Goal: Navigation & Orientation: Find specific page/section

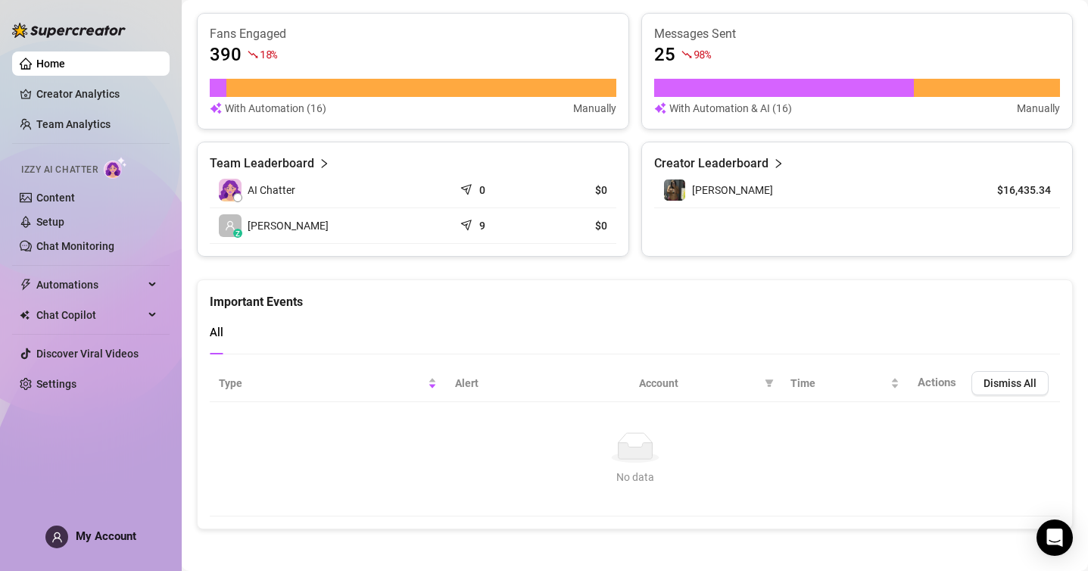
scroll to position [596, 0]
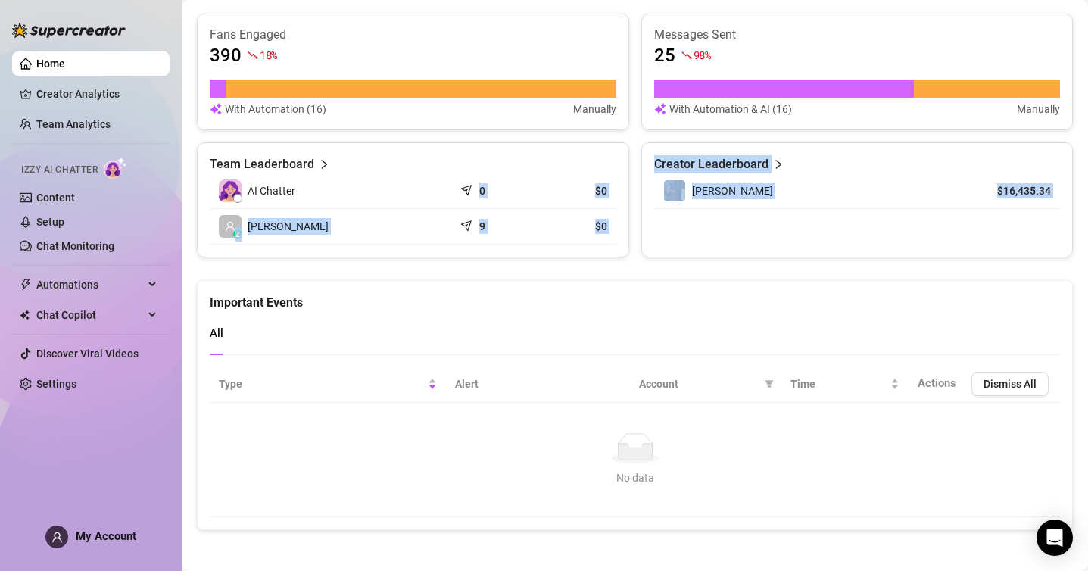
drag, startPoint x: 488, startPoint y: 274, endPoint x: 245, endPoint y: 190, distance: 257.2
click at [104, 80] on ul "Home Creator Analytics Team Analytics Izzy AI Chatter Content Setup Chat Monito…" at bounding box center [91, 223] width 158 height 357
click at [108, 91] on link "Creator Analytics" at bounding box center [96, 94] width 121 height 24
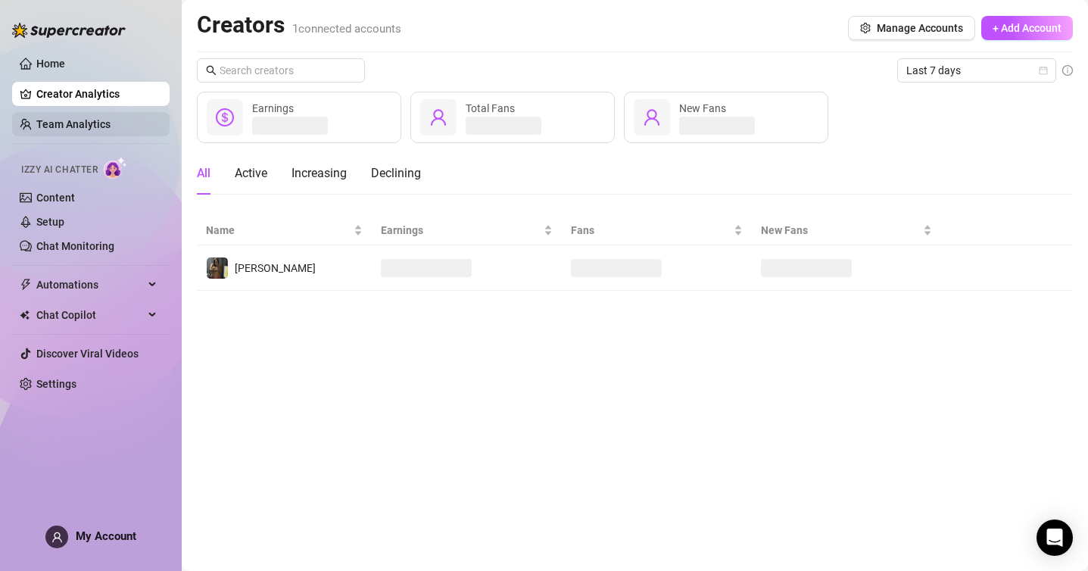
click at [111, 118] on link "Team Analytics" at bounding box center [73, 124] width 74 height 12
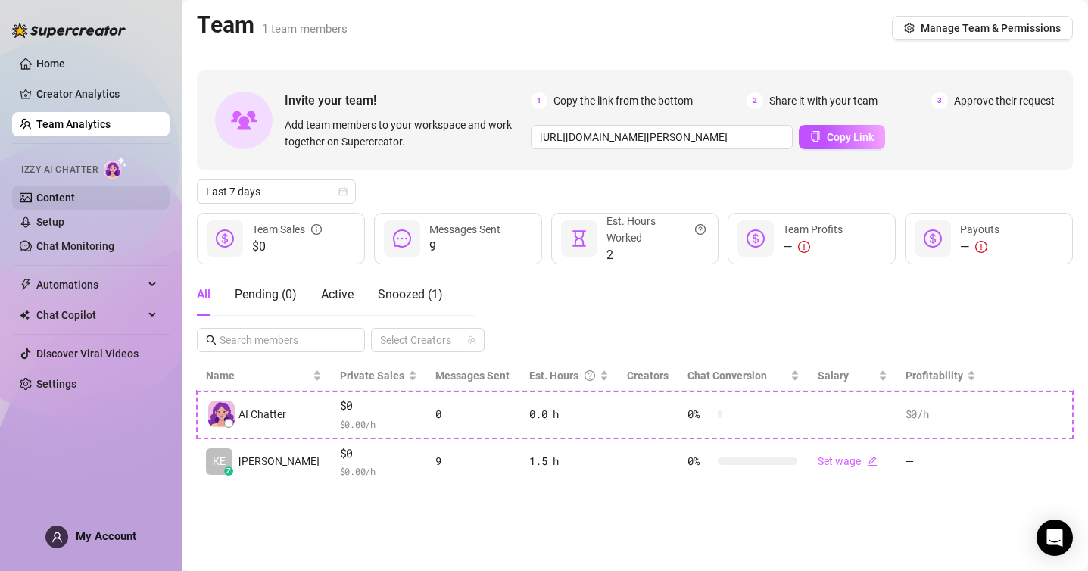
click at [75, 199] on link "Content" at bounding box center [55, 198] width 39 height 12
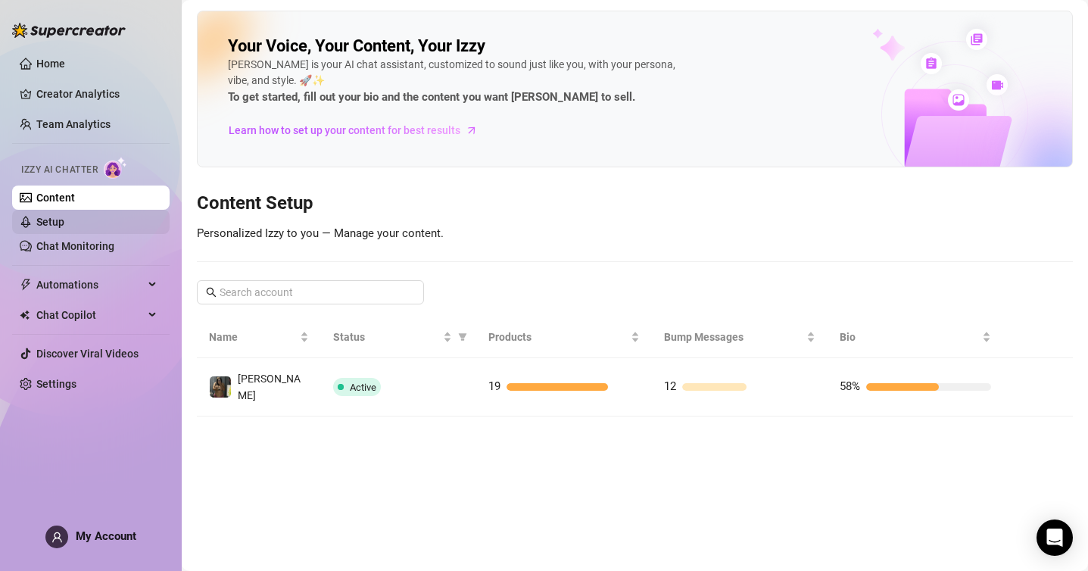
click at [64, 218] on link "Setup" at bounding box center [50, 222] width 28 height 12
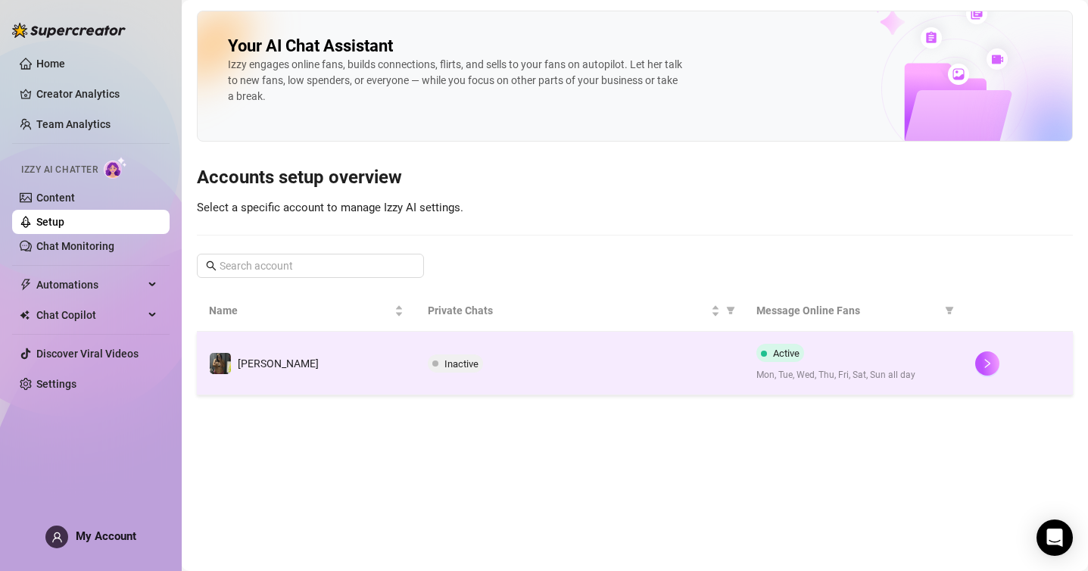
click at [404, 384] on td "[PERSON_NAME]" at bounding box center [306, 364] width 219 height 64
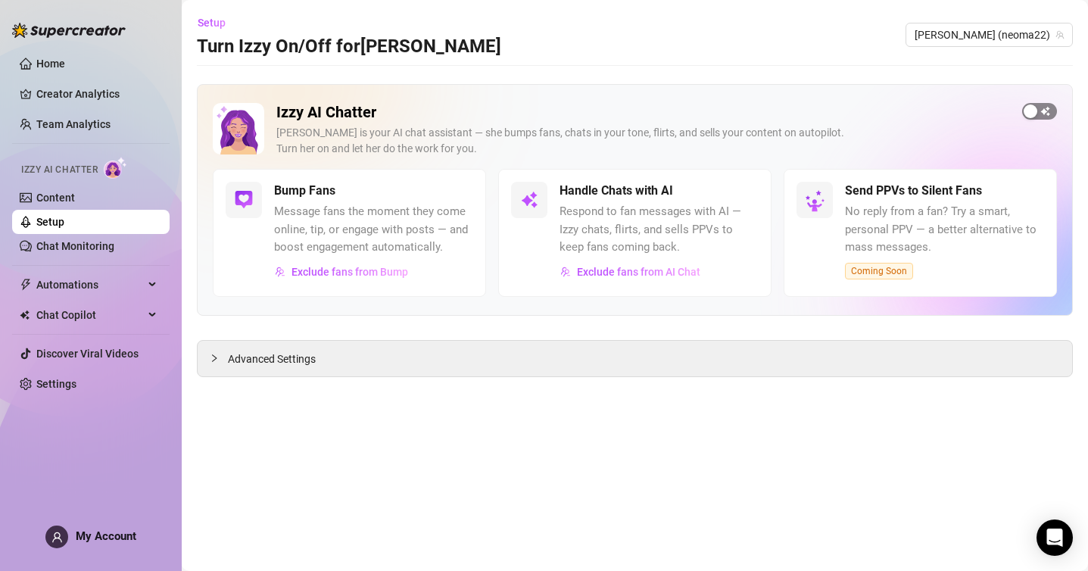
click at [1045, 111] on span "button" at bounding box center [1039, 111] width 35 height 17
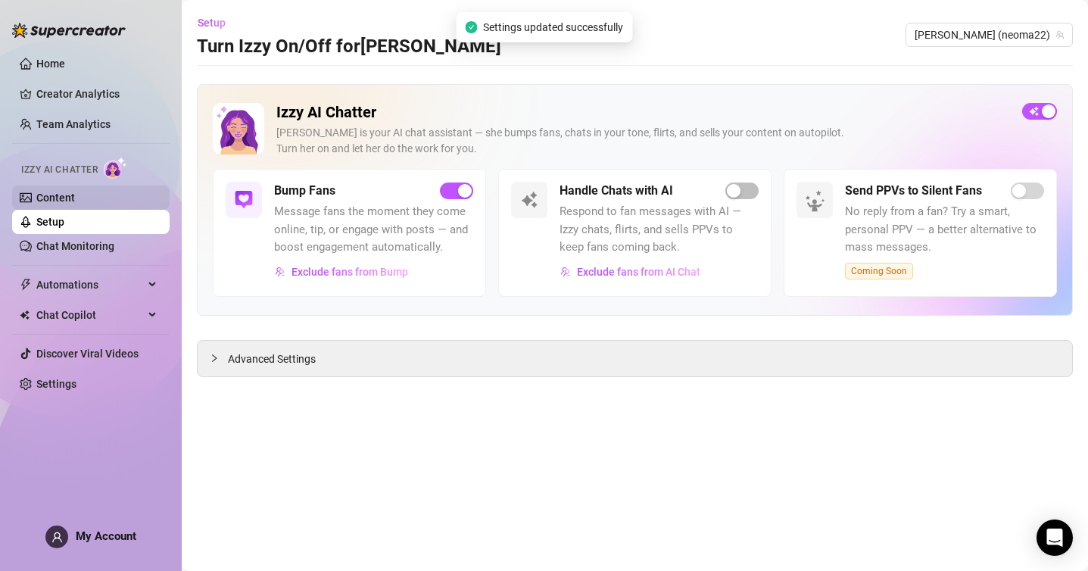
click at [57, 195] on link "Content" at bounding box center [55, 198] width 39 height 12
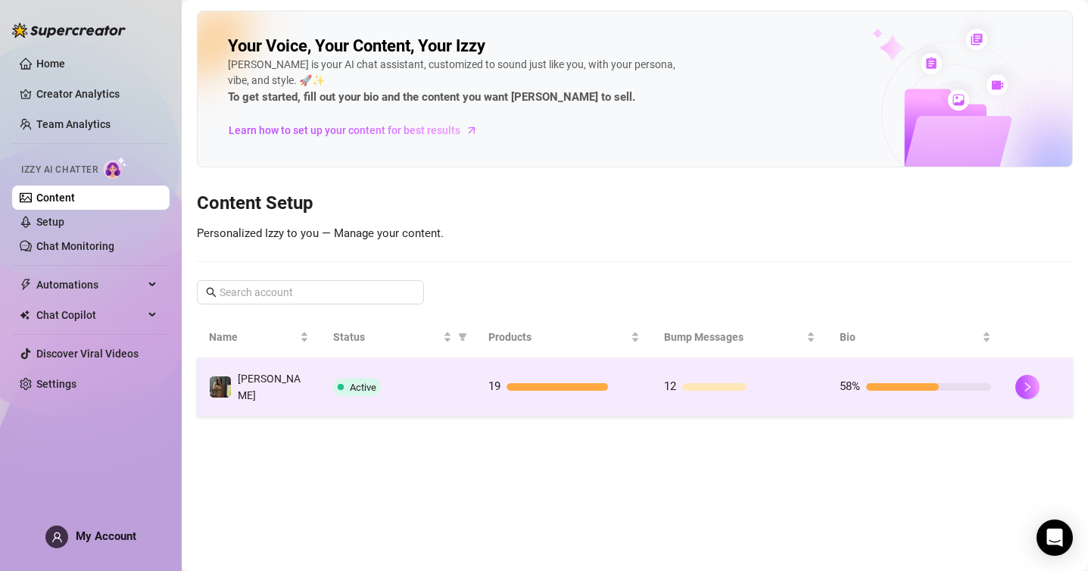
click at [299, 388] on td "[PERSON_NAME]" at bounding box center [259, 387] width 124 height 58
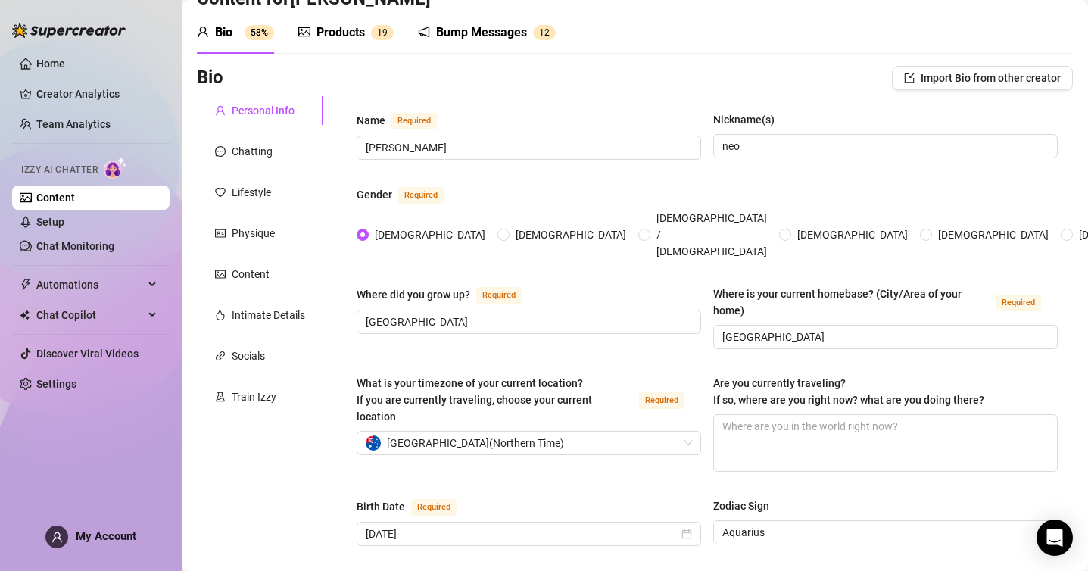
scroll to position [47, 0]
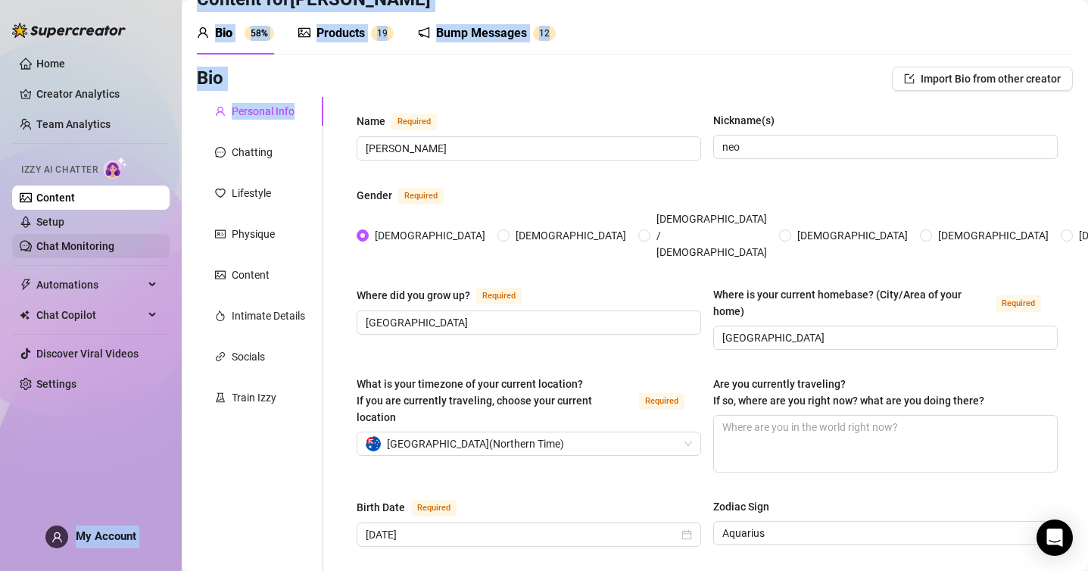
drag, startPoint x: 301, startPoint y: 110, endPoint x: 139, endPoint y: 246, distance: 211.8
click at [139, 247] on div "Home Creator Analytics Team Analytics Izzy AI Chatter Content Setup Chat Monito…" at bounding box center [544, 285] width 1088 height 571
click at [114, 246] on link "Chat Monitoring" at bounding box center [75, 246] width 78 height 12
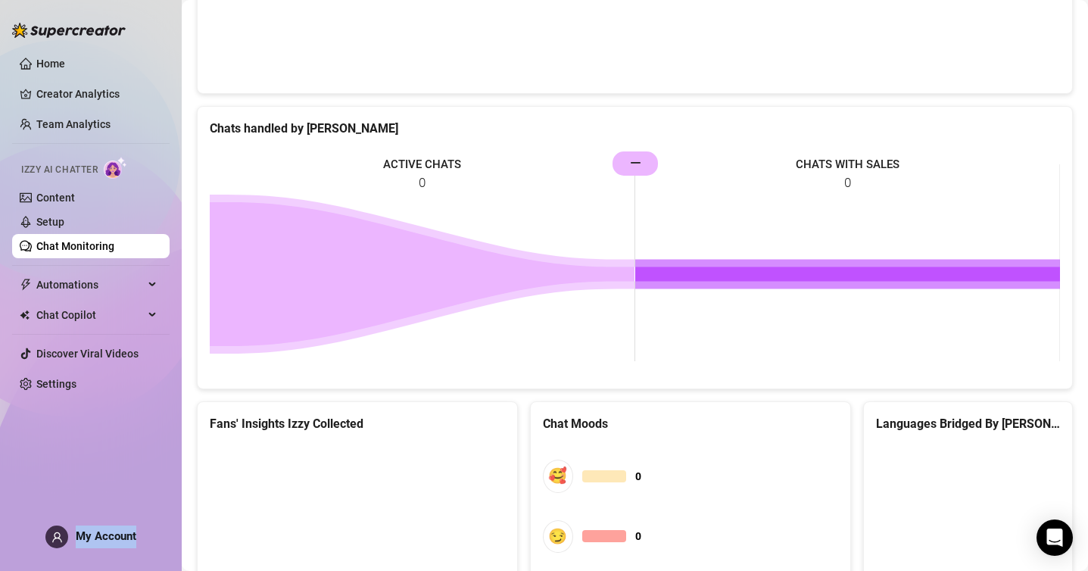
scroll to position [791, 0]
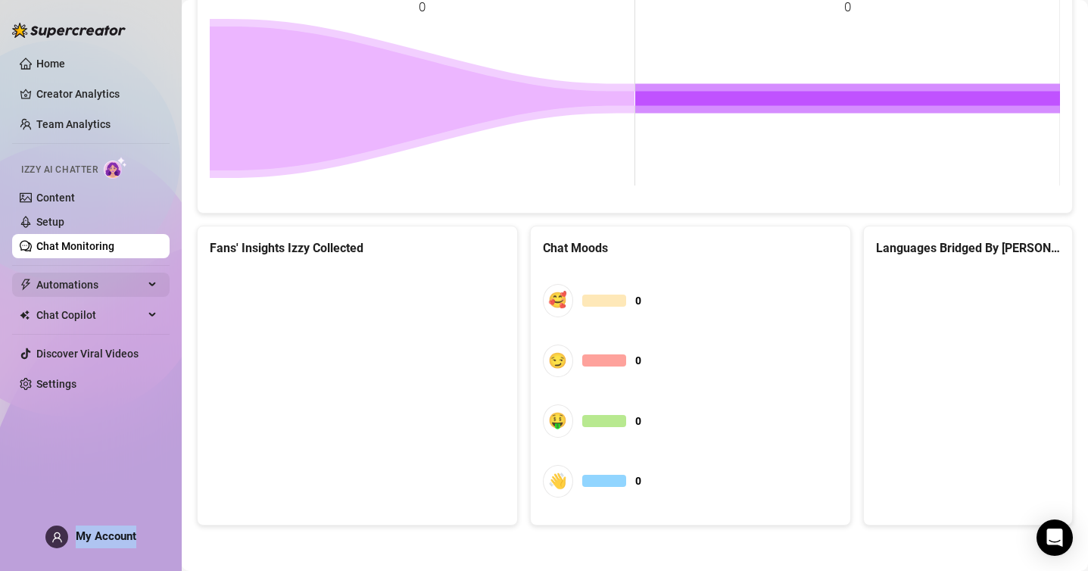
click at [120, 280] on span "Automations" at bounding box center [90, 285] width 108 height 24
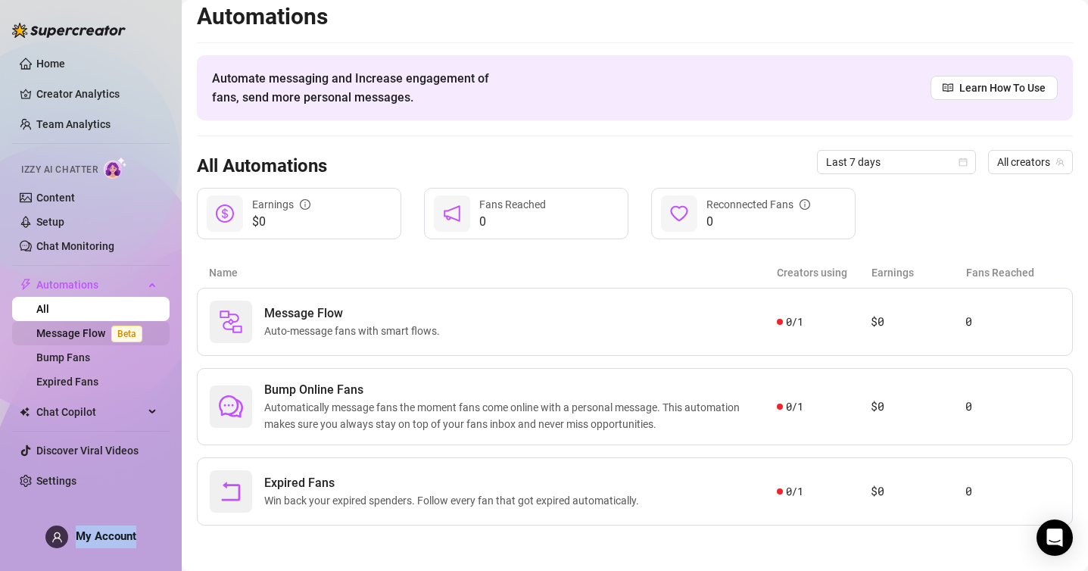
click at [98, 327] on link "Message Flow Beta" at bounding box center [92, 333] width 112 height 12
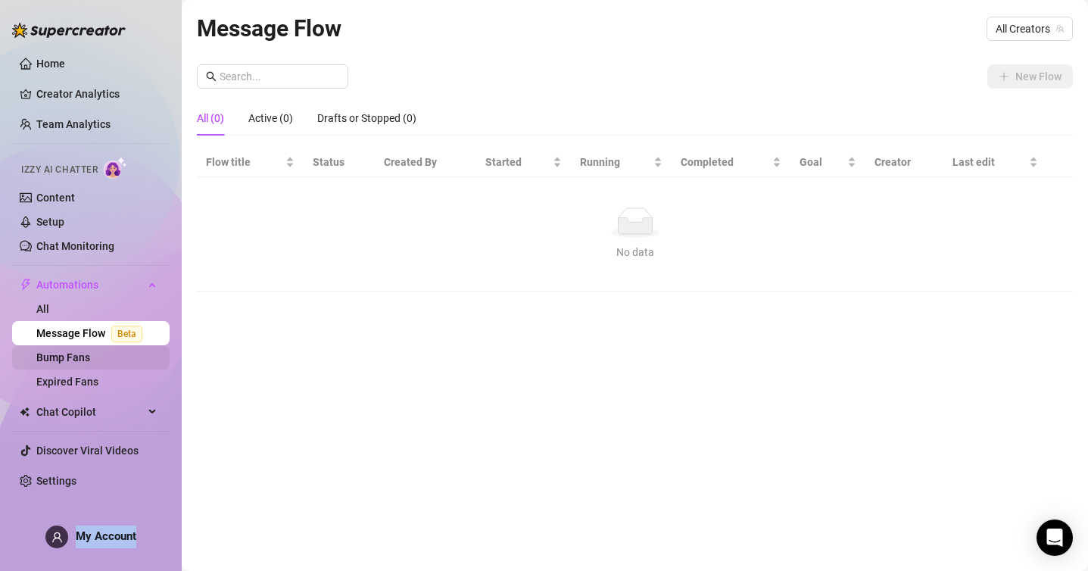
click at [90, 359] on link "Bump Fans" at bounding box center [63, 357] width 54 height 12
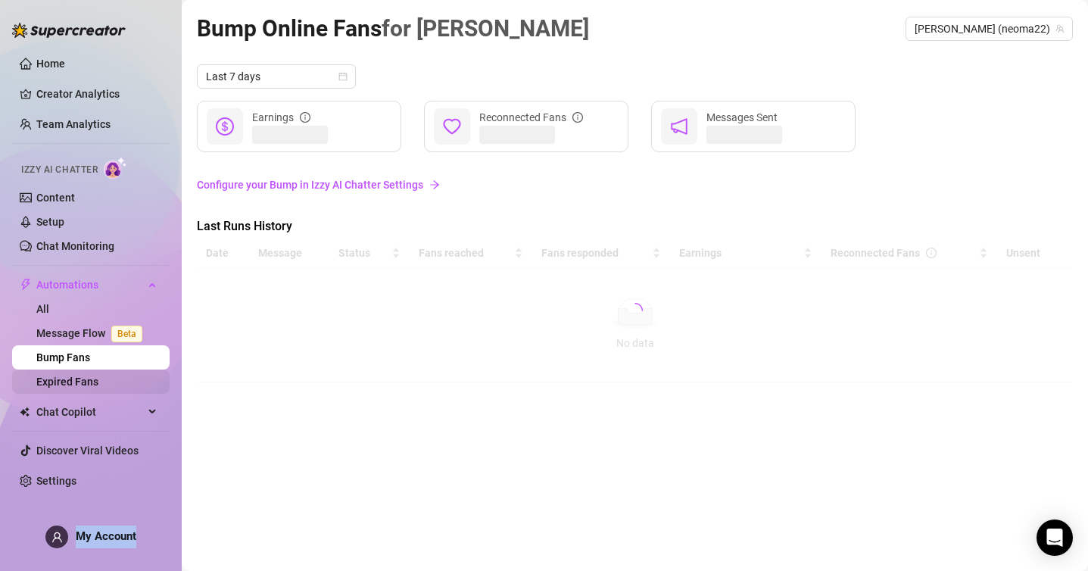
click at [90, 379] on link "Expired Fans" at bounding box center [67, 382] width 62 height 12
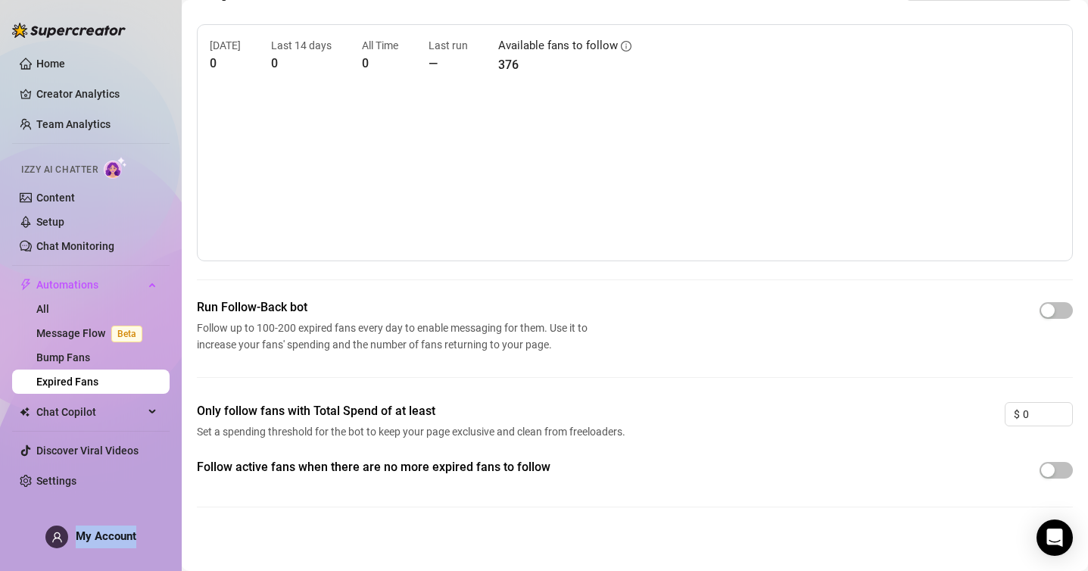
scroll to position [46, 0]
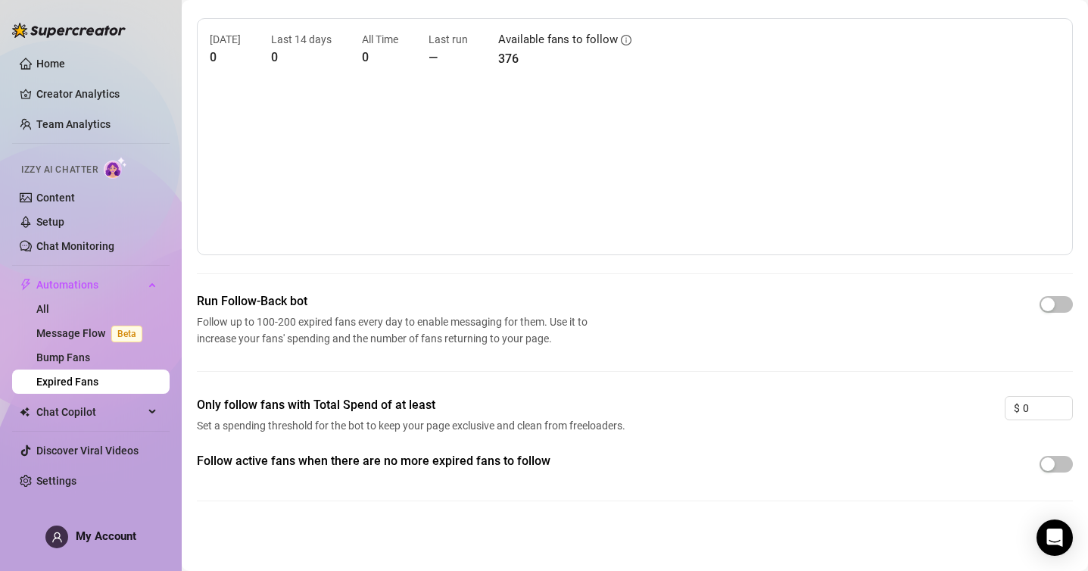
drag, startPoint x: 386, startPoint y: 354, endPoint x: 293, endPoint y: 335, distance: 94.9
click at [348, 350] on div "Run Follow-Back bot Follow up to 100-200 expired fans every day to enable messa…" at bounding box center [635, 344] width 876 height 104
click at [80, 405] on span "Chat Copilot" at bounding box center [90, 412] width 108 height 24
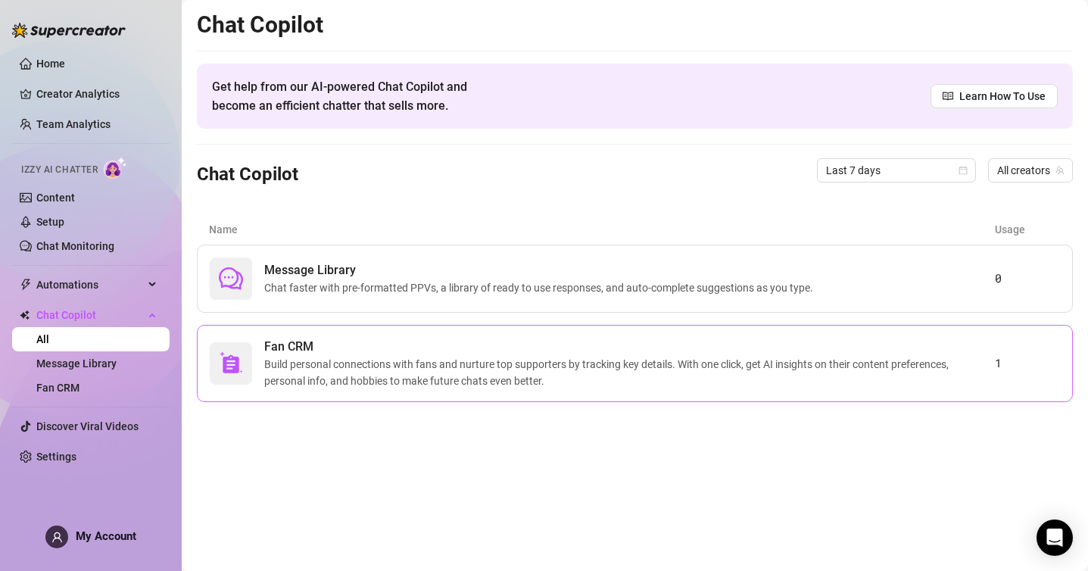
click at [519, 376] on span "Build personal connections with fans and nurture top supporters by tracking key…" at bounding box center [629, 372] width 731 height 33
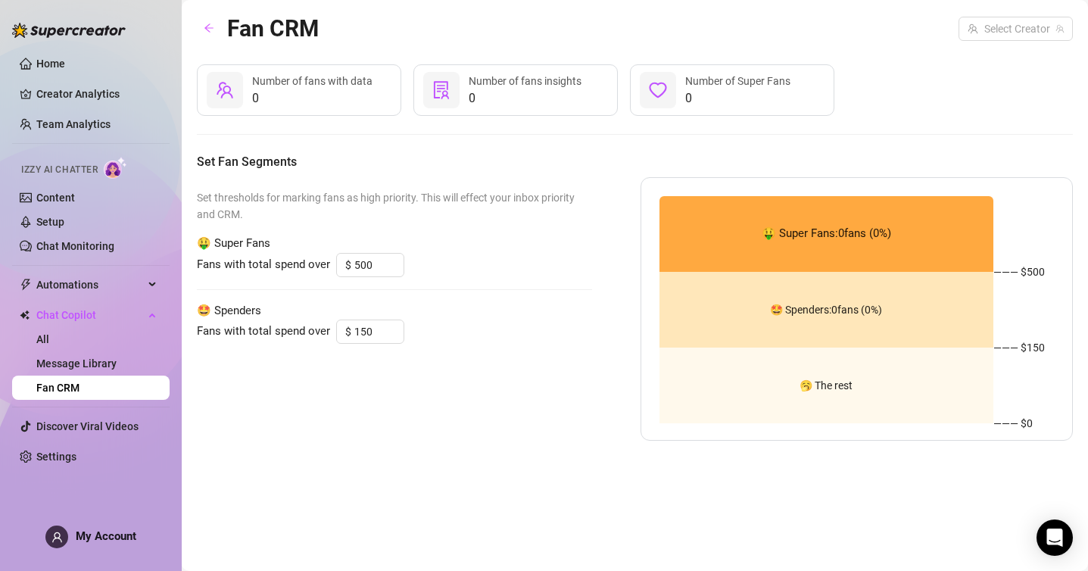
click at [507, 420] on div "Set thresholds for marking fans as high priority. This will effect your inbox p…" at bounding box center [394, 309] width 395 height 264
click at [80, 387] on link "Fan CRM" at bounding box center [57, 388] width 43 height 12
click at [117, 362] on link "Message Library" at bounding box center [76, 363] width 80 height 12
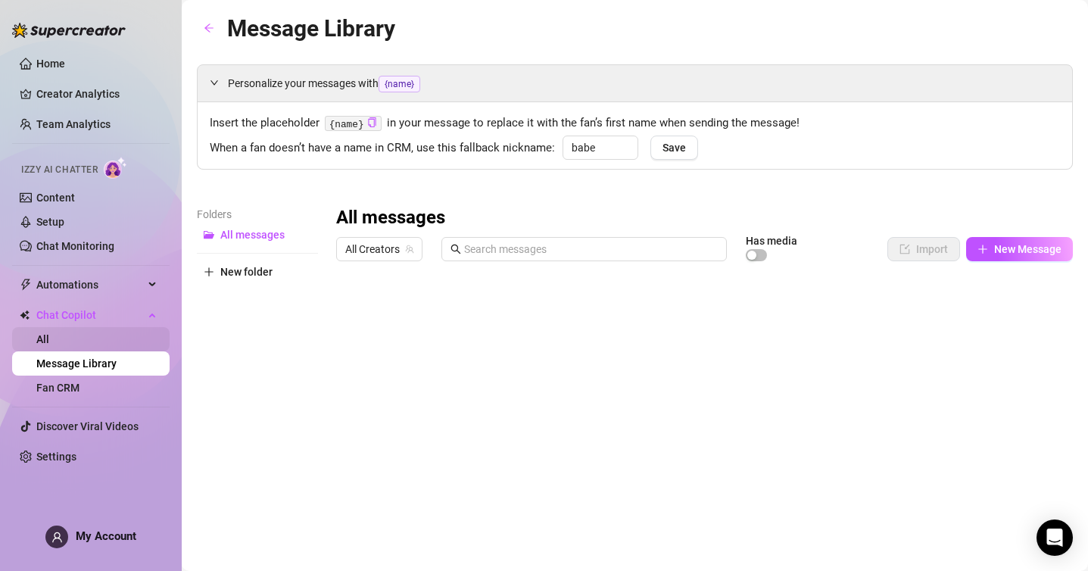
click at [49, 339] on link "All" at bounding box center [42, 339] width 13 height 12
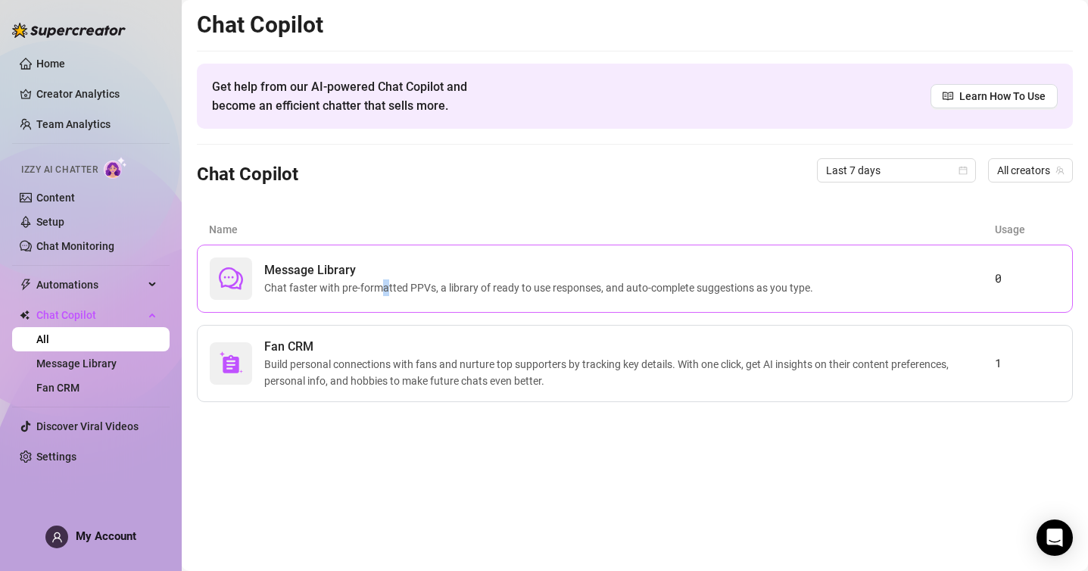
click at [385, 289] on span "Chat faster with pre-formatted PPVs, a library of ready to use responses, and a…" at bounding box center [541, 287] width 555 height 17
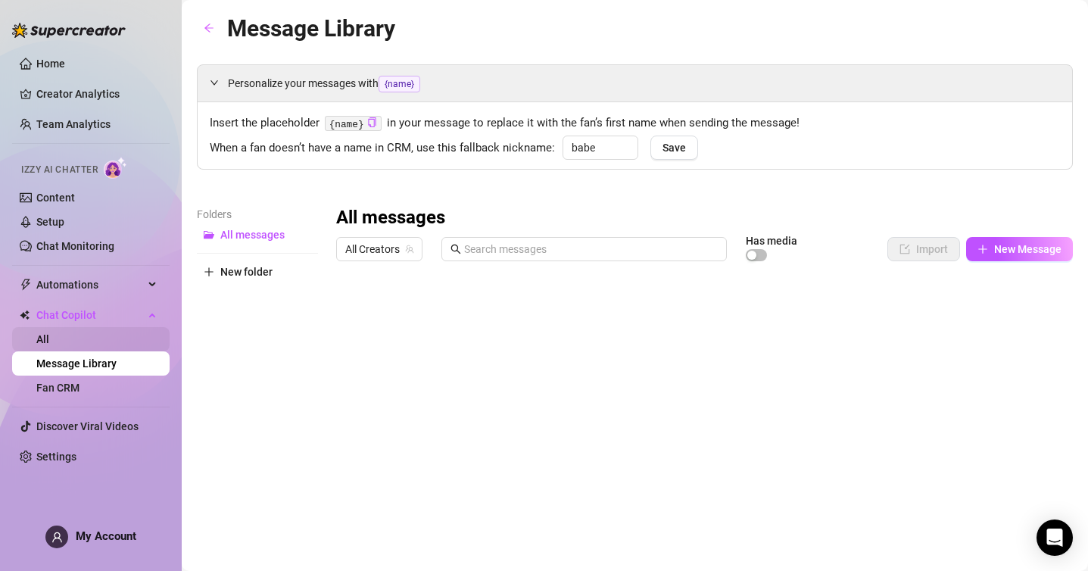
click at [49, 333] on link "All" at bounding box center [42, 339] width 13 height 12
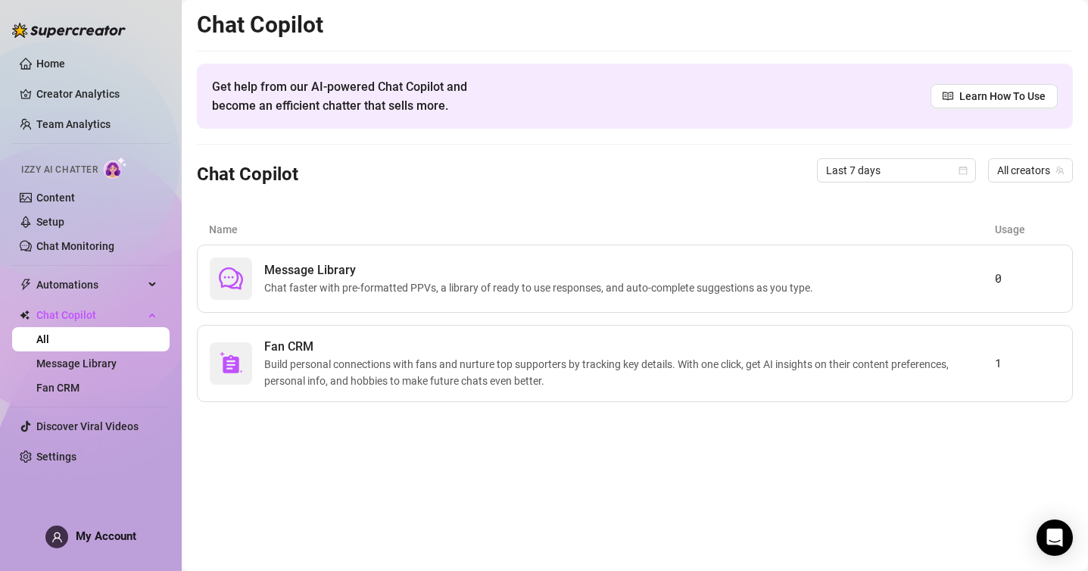
click at [105, 541] on span "My Account" at bounding box center [106, 536] width 61 height 14
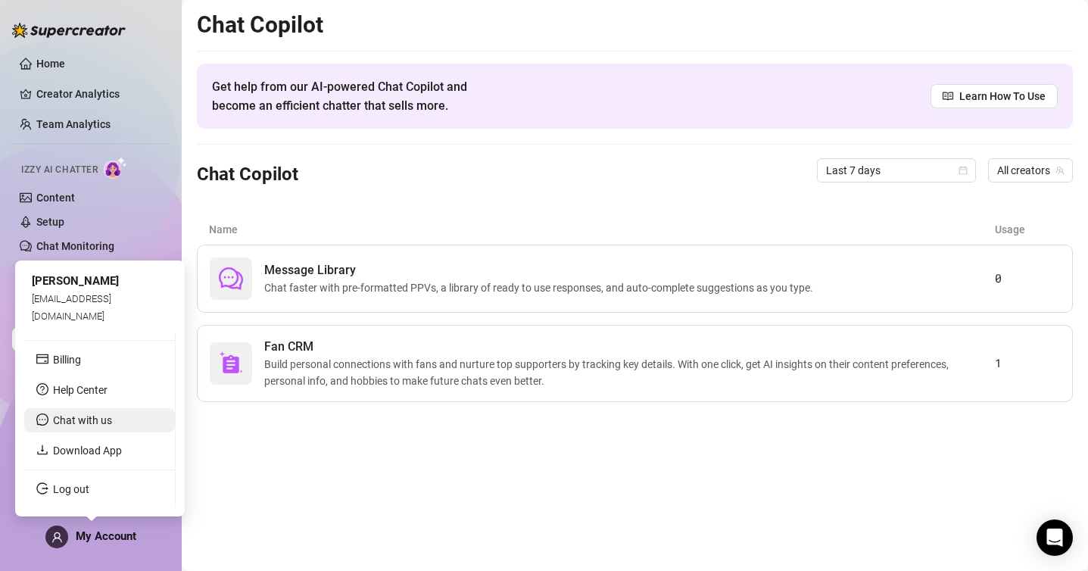
click at [102, 423] on span "Chat with us" at bounding box center [82, 420] width 59 height 12
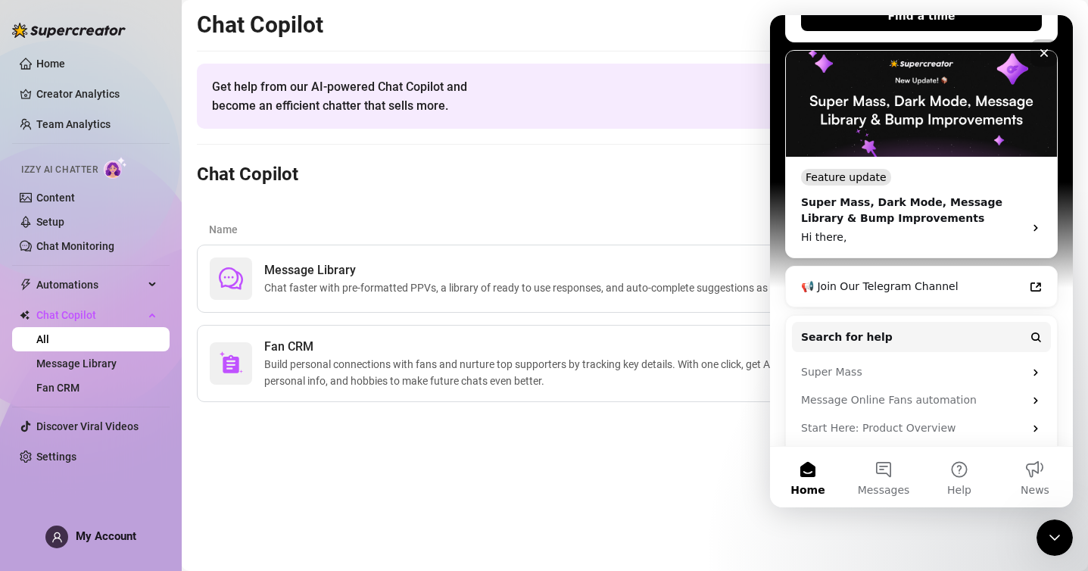
scroll to position [353, 0]
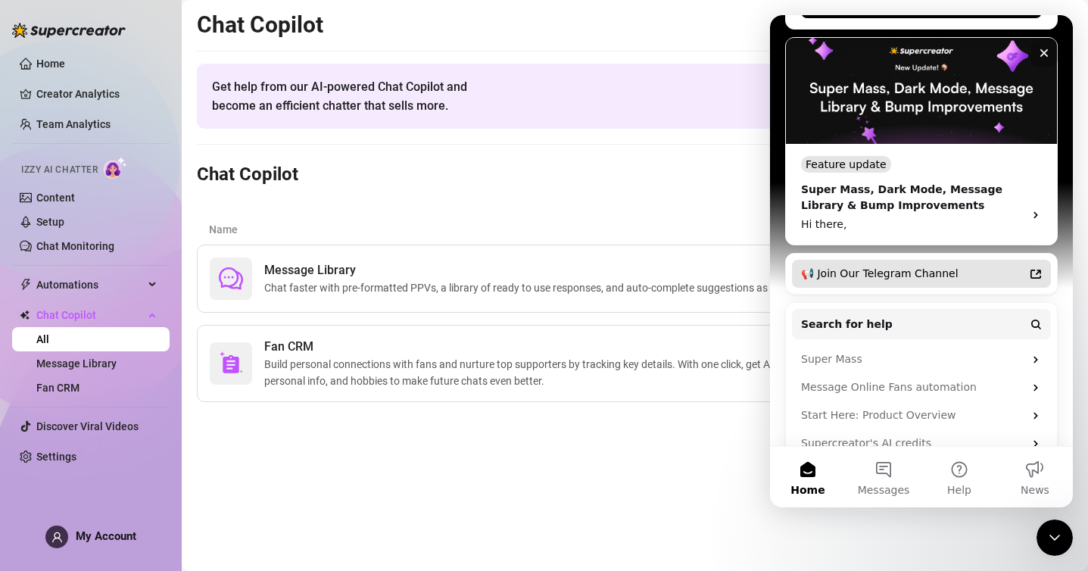
click at [938, 266] on div "📢 Join Our Telegram Channel" at bounding box center [912, 274] width 223 height 16
